Goal: Check status: Check status

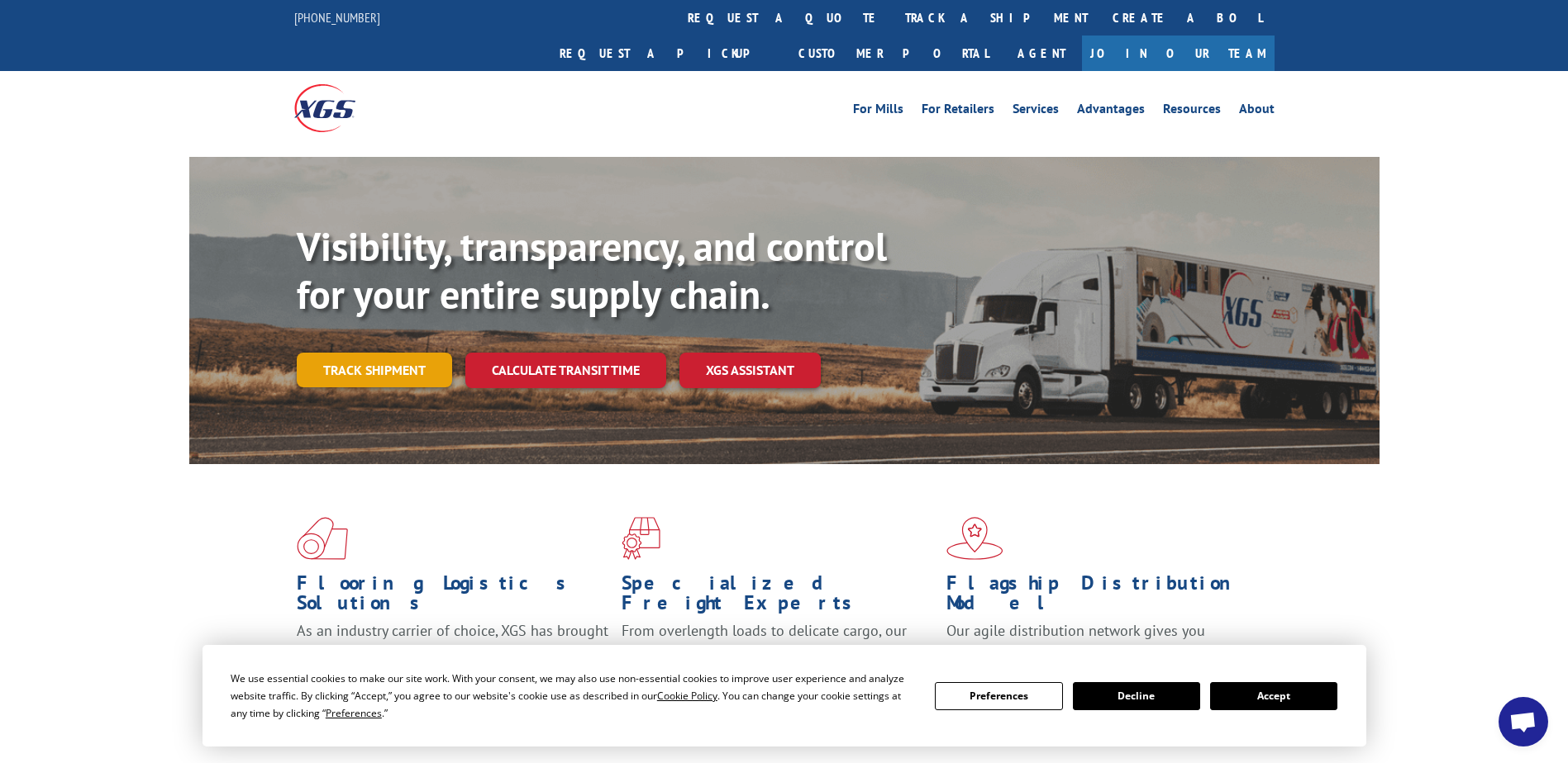
click at [385, 353] on link "Track shipment" at bounding box center [375, 370] width 156 height 35
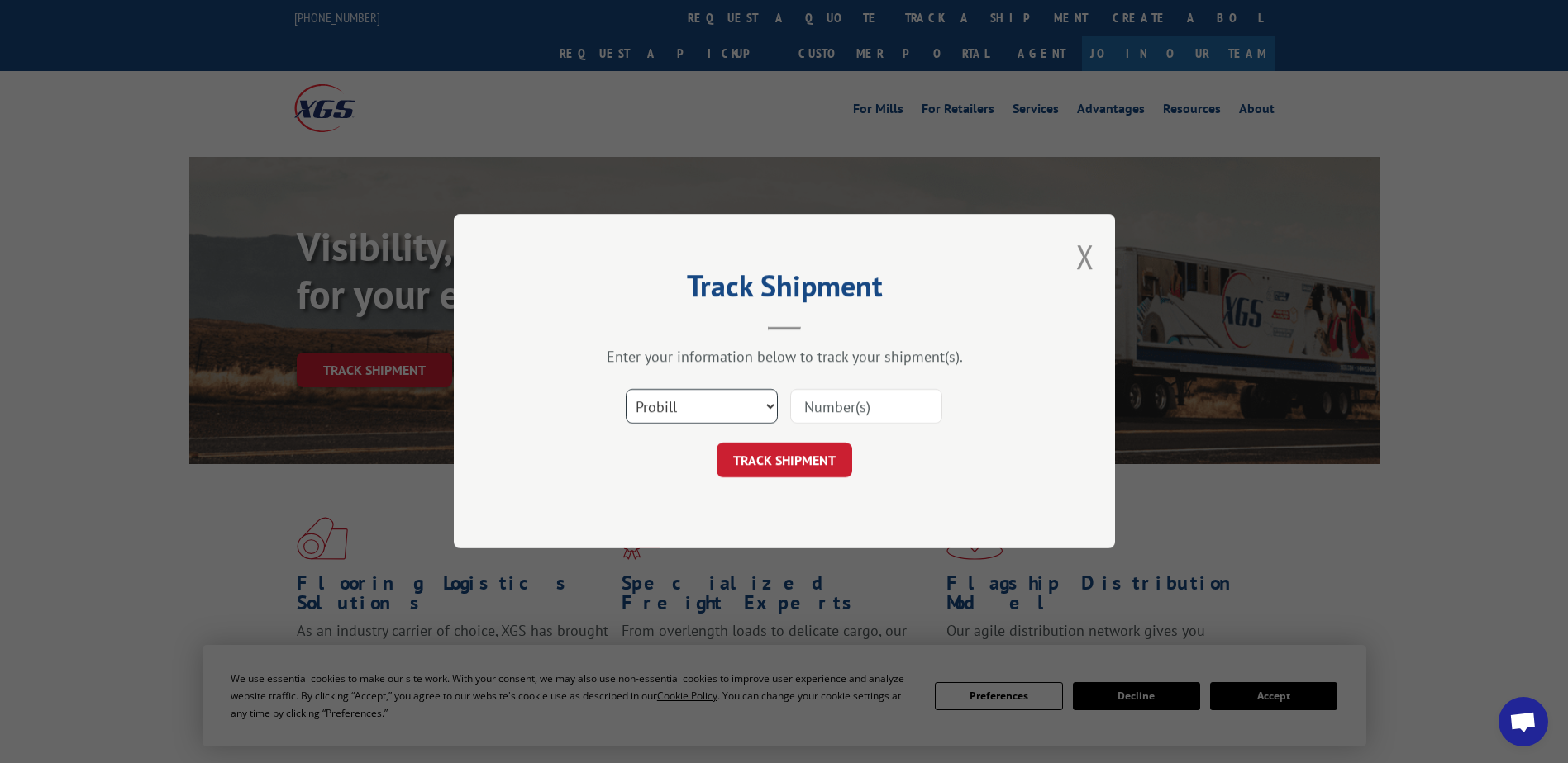
click at [767, 405] on select "Select category... Probill BOL PO" at bounding box center [701, 407] width 152 height 35
select select "bol"
click at [625, 390] on select "Select category... Probill BOL PO" at bounding box center [701, 407] width 152 height 35
paste input "CP-030511.A"
type input "CP-030511.A"
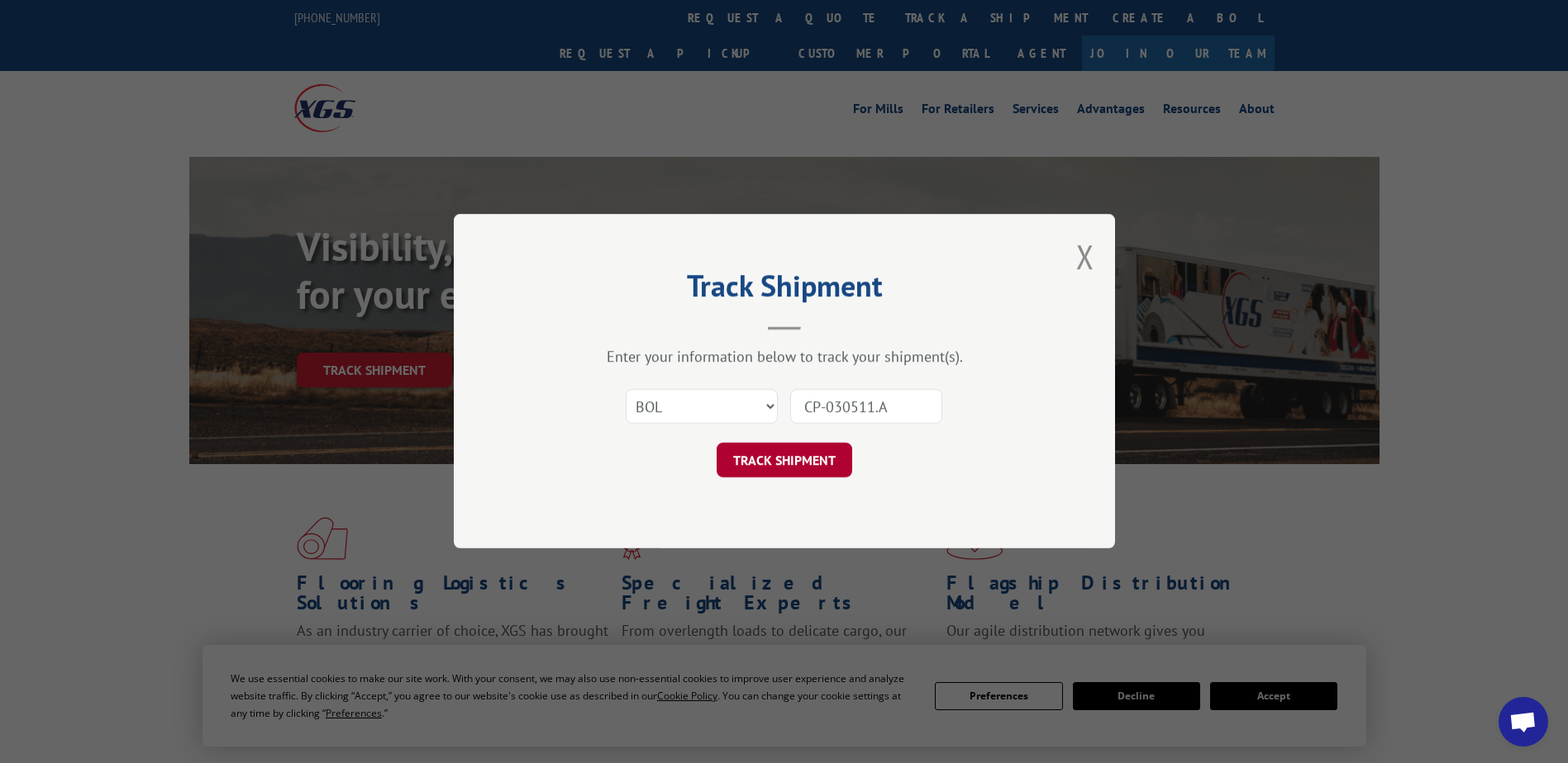
click at [801, 473] on button "TRACK SHIPMENT" at bounding box center [784, 460] width 135 height 35
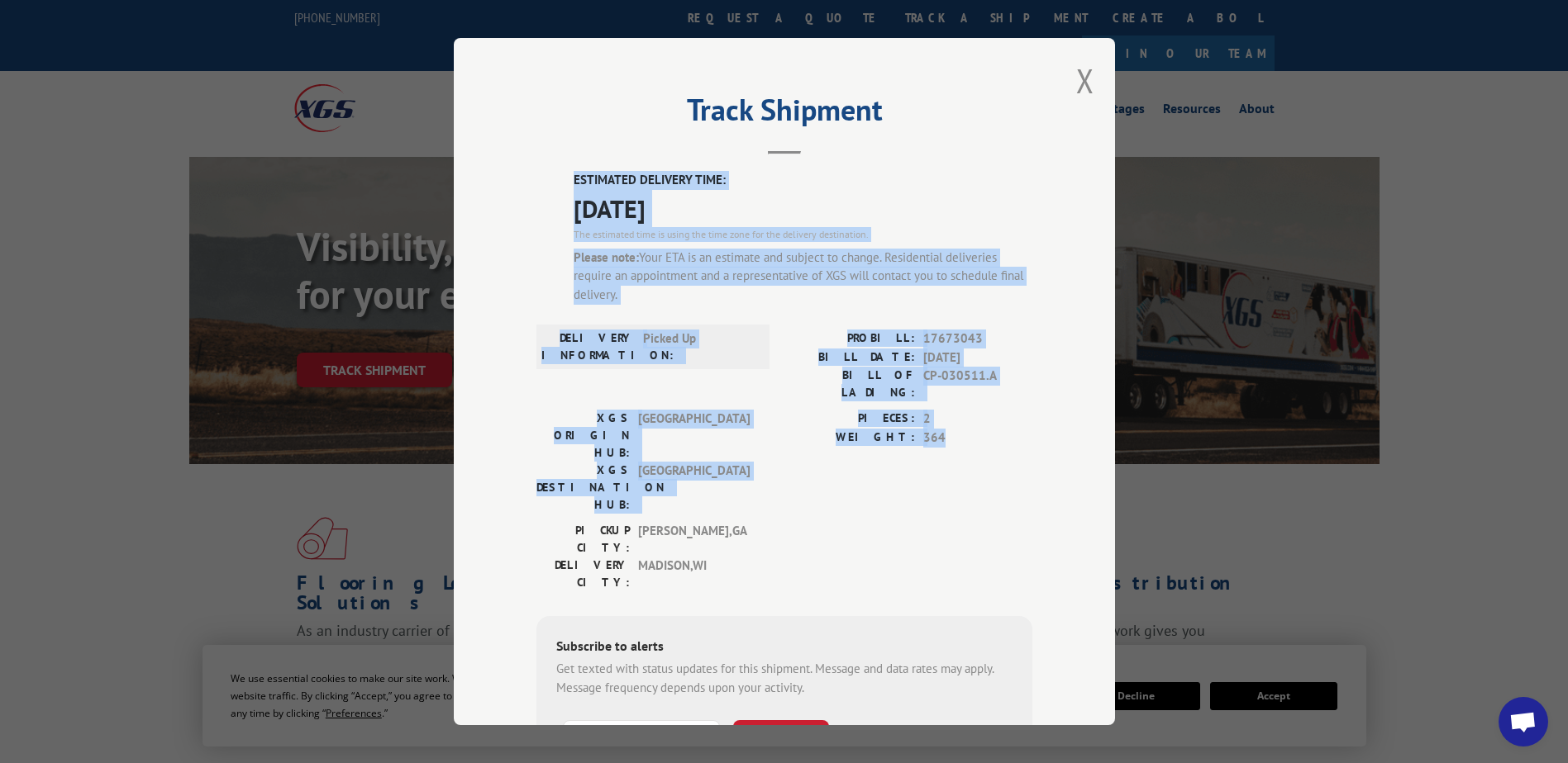
drag, startPoint x: 551, startPoint y: 166, endPoint x: 969, endPoint y: 421, distance: 489.6
click at [969, 421] on div "Track Shipment ESTIMATED DELIVERY TIME: [DATE] The estimated time is using the …" at bounding box center [784, 382] width 661 height 687
drag, startPoint x: 969, startPoint y: 421, endPoint x: 841, endPoint y: 319, distance: 163.7
copy div "ESTIMATED DELIVERY TIME: [DATE] The estimated time is using the time zone for t…"
